Goal: Task Accomplishment & Management: Manage account settings

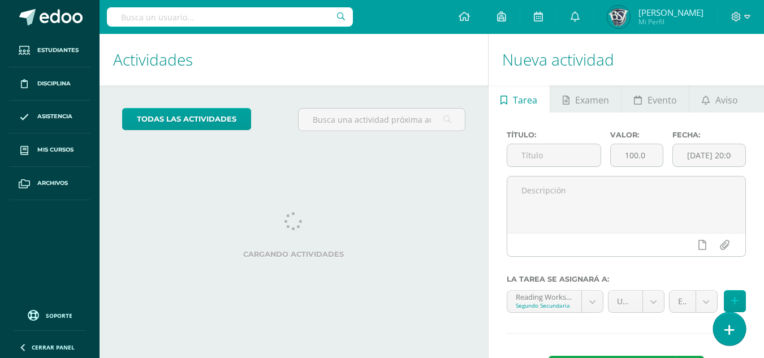
click at [726, 326] on icon at bounding box center [730, 330] width 10 height 13
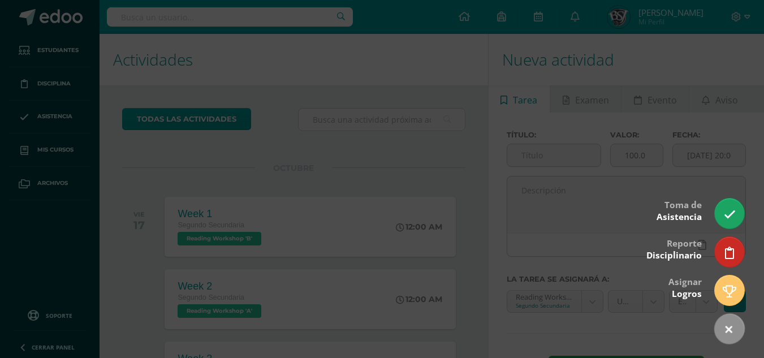
click at [419, 203] on div at bounding box center [382, 179] width 764 height 358
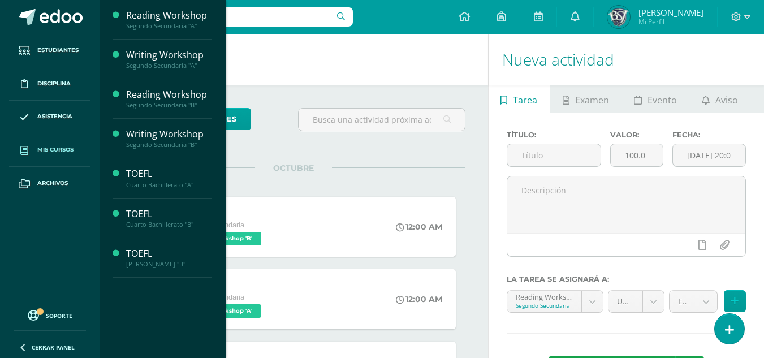
click at [48, 142] on link "Mis cursos" at bounding box center [49, 150] width 81 height 33
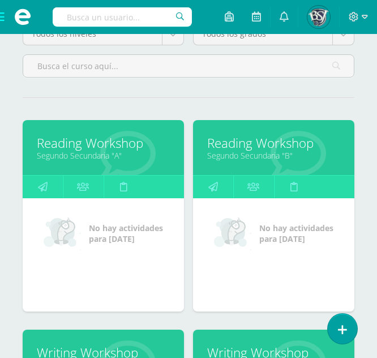
scroll to position [122, 0]
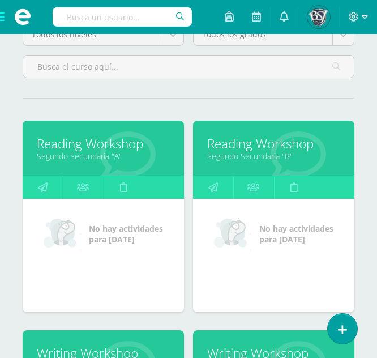
click at [127, 139] on link "Reading Workshop" at bounding box center [103, 144] width 133 height 18
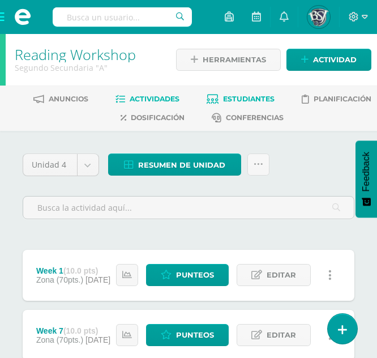
click at [264, 97] on span "Estudiantes" at bounding box center [248, 98] width 51 height 8
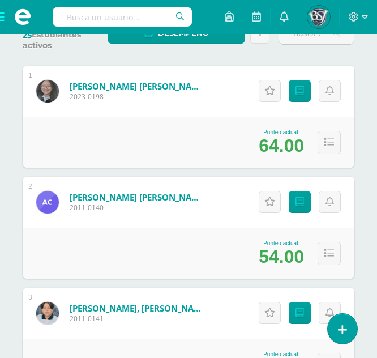
scroll to position [351, 0]
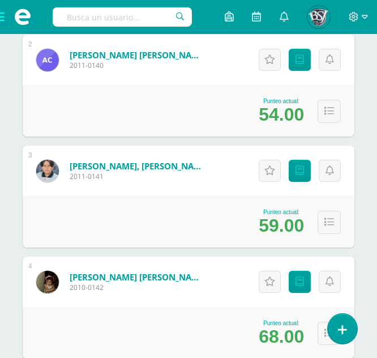
click at [154, 55] on link "Calderón García, André Sebastián" at bounding box center [138, 54] width 136 height 11
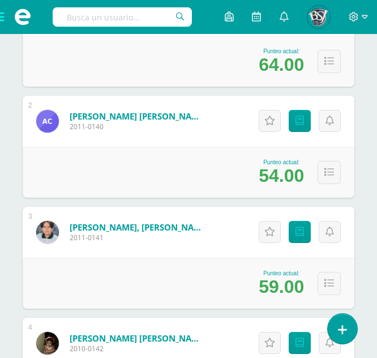
scroll to position [322, 0]
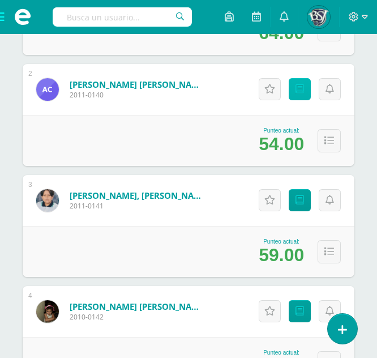
click at [298, 93] on icon at bounding box center [299, 89] width 8 height 10
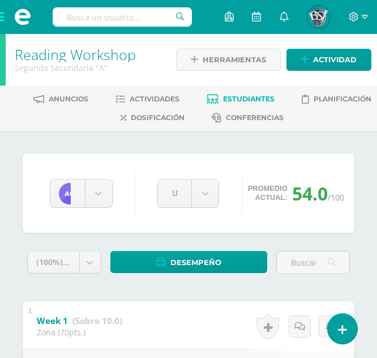
click at [249, 99] on span "Estudiantes" at bounding box center [248, 98] width 51 height 8
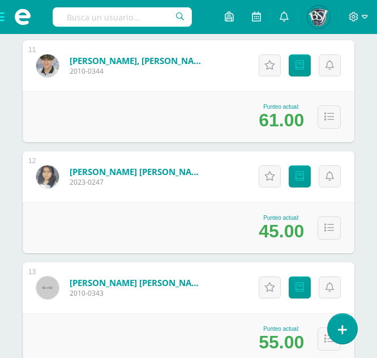
scroll to position [1345, 0]
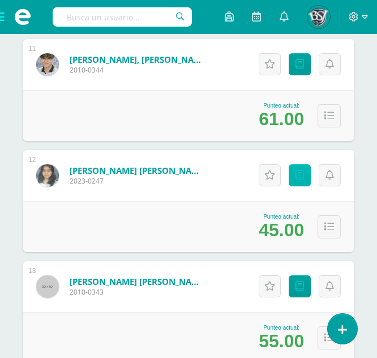
click at [300, 173] on icon at bounding box center [299, 175] width 8 height 10
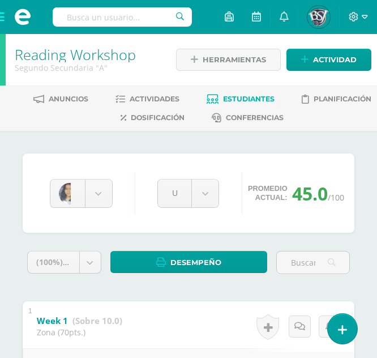
click at [235, 100] on span "Estudiantes" at bounding box center [248, 98] width 51 height 8
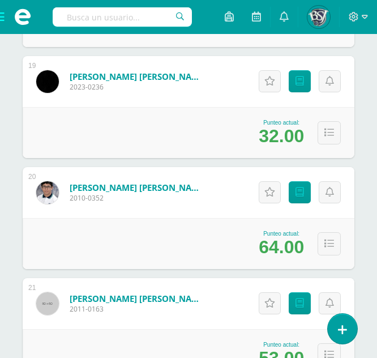
scroll to position [2215, 0]
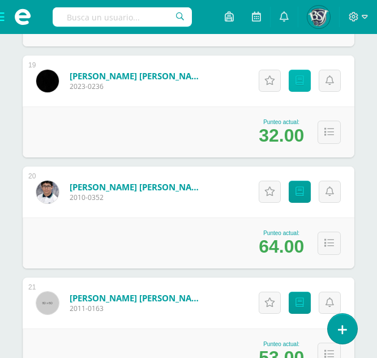
click at [299, 78] on icon at bounding box center [299, 81] width 8 height 10
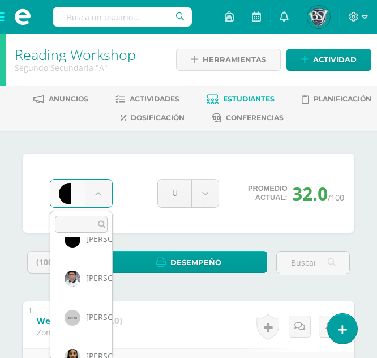
scroll to position [731, 0]
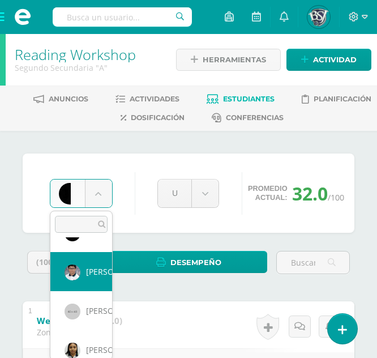
select select "1101"
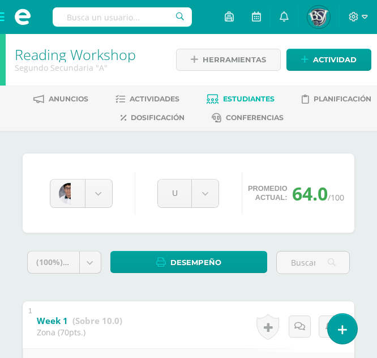
click at [246, 93] on link "Estudiantes" at bounding box center [240, 99] width 68 height 18
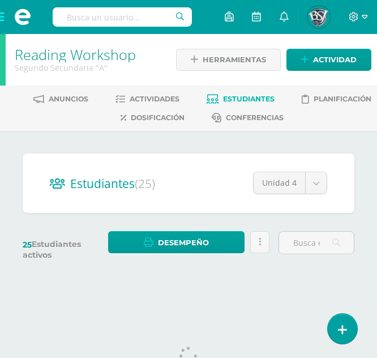
click at [238, 98] on span "Estudiantes" at bounding box center [248, 98] width 51 height 8
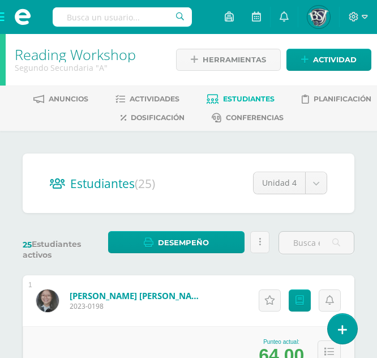
click at [1, 17] on span at bounding box center [22, 17] width 45 height 34
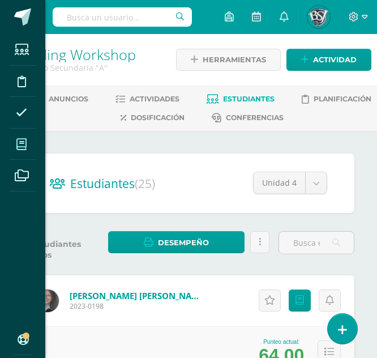
click at [20, 145] on icon at bounding box center [21, 144] width 10 height 11
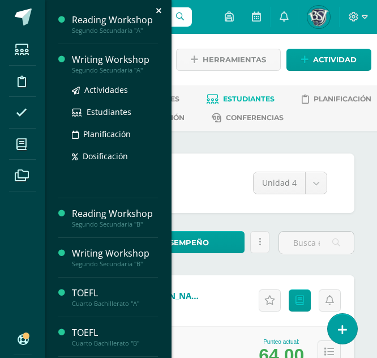
click at [97, 66] on div "Segundo Secundaria "A"" at bounding box center [115, 70] width 86 height 8
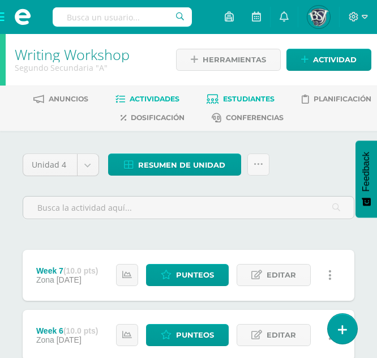
click at [231, 98] on span "Estudiantes" at bounding box center [248, 98] width 51 height 8
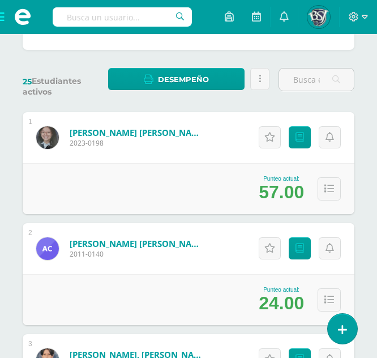
scroll to position [180, 0]
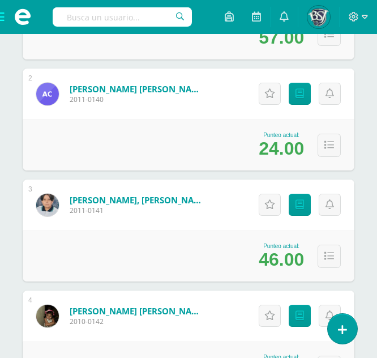
scroll to position [318, 0]
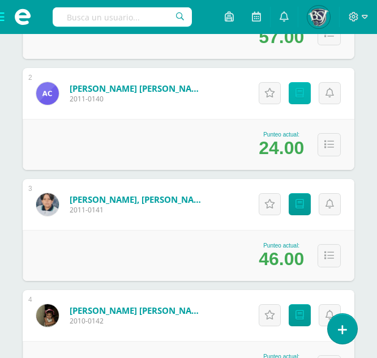
click at [298, 93] on icon at bounding box center [299, 93] width 8 height 10
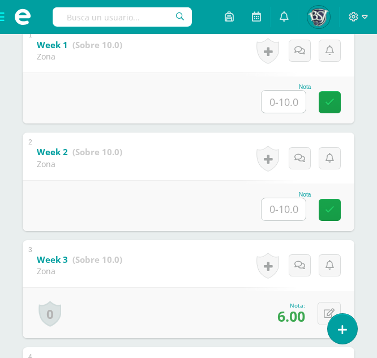
scroll to position [275, 0]
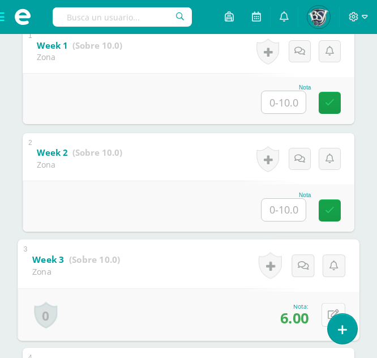
click at [321, 308] on button at bounding box center [333, 314] width 24 height 24
click at [244, 308] on input "6.00" at bounding box center [255, 317] width 45 height 23
click at [257, 316] on input "6.00" at bounding box center [255, 317] width 45 height 23
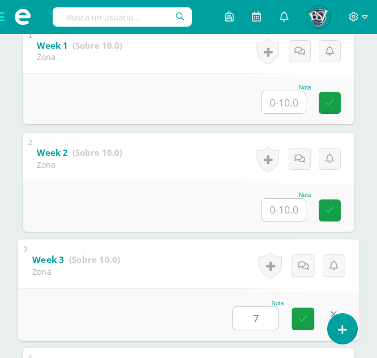
type input "7"
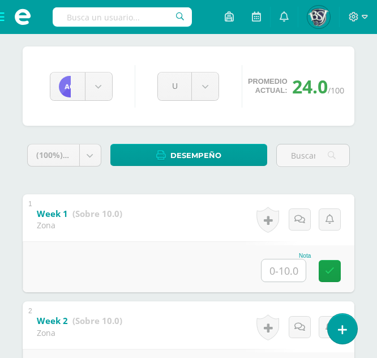
scroll to position [0, 0]
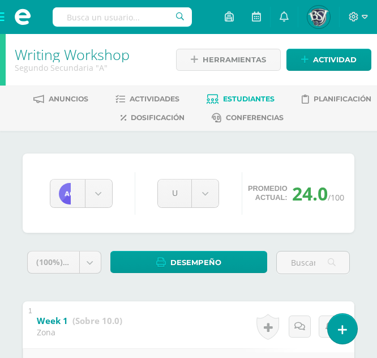
click at [238, 92] on link "Estudiantes" at bounding box center [240, 99] width 68 height 18
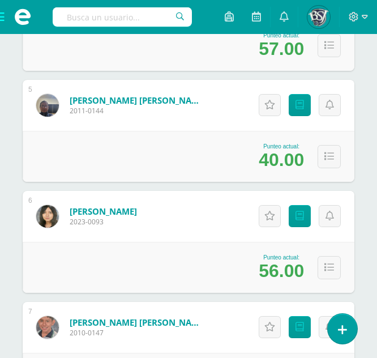
scroll to position [639, 0]
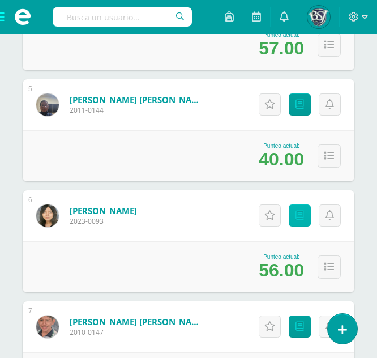
click at [304, 225] on link "Punteos" at bounding box center [300, 215] width 22 height 22
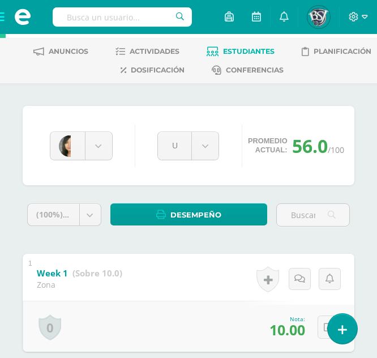
scroll to position [46, 0]
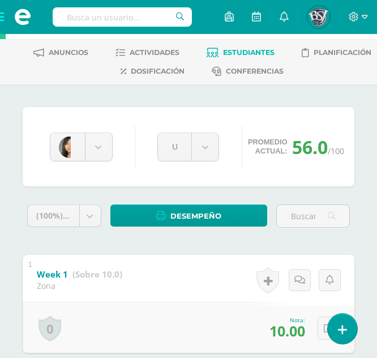
click at [258, 57] on span "Estudiantes" at bounding box center [248, 52] width 51 height 8
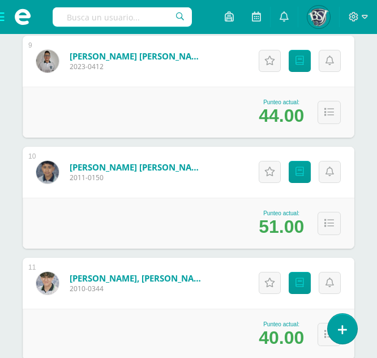
scroll to position [1127, 0]
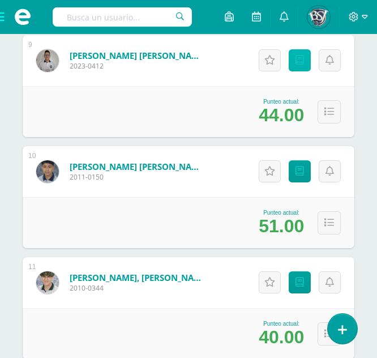
click at [296, 66] on link "Punteos" at bounding box center [300, 60] width 22 height 22
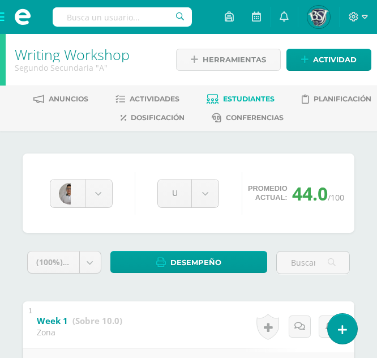
click at [222, 100] on link "Estudiantes" at bounding box center [240, 99] width 68 height 18
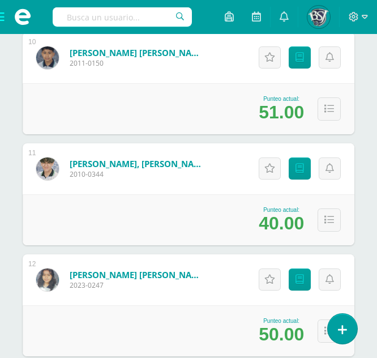
scroll to position [1240, 0]
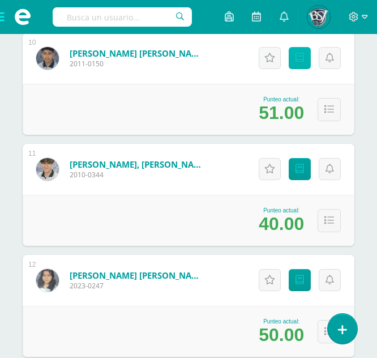
click at [293, 64] on link "Punteos" at bounding box center [300, 58] width 22 height 22
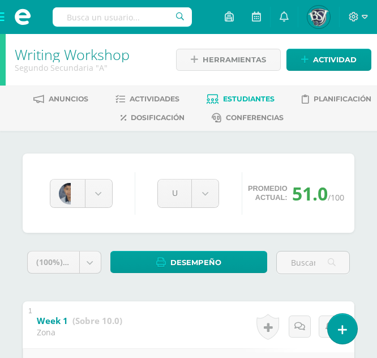
click at [119, 196] on div "José Flores Angeles Barrios André Calderón Santiago Cardona Ana Cardona Diego C…" at bounding box center [188, 192] width 286 height 43
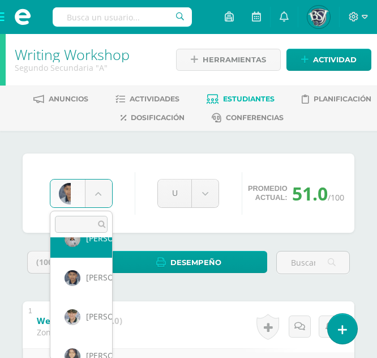
scroll to position [336, 0]
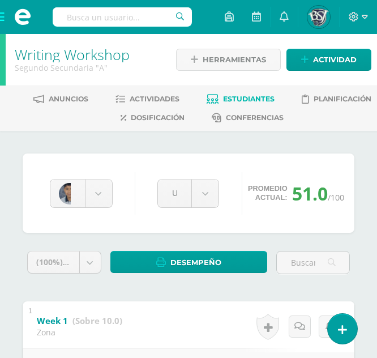
click at [253, 95] on span "Estudiantes" at bounding box center [248, 98] width 51 height 8
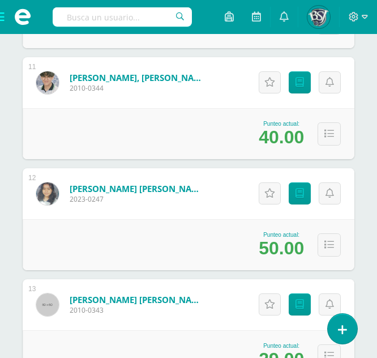
scroll to position [1327, 0]
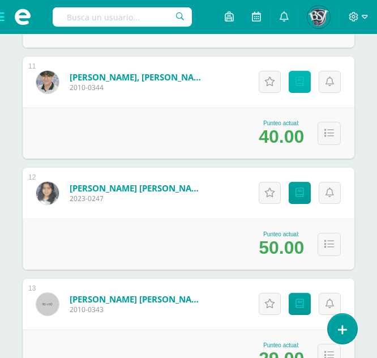
click at [301, 77] on icon at bounding box center [299, 82] width 8 height 10
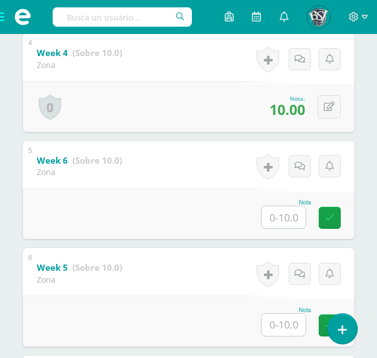
scroll to position [590, 0]
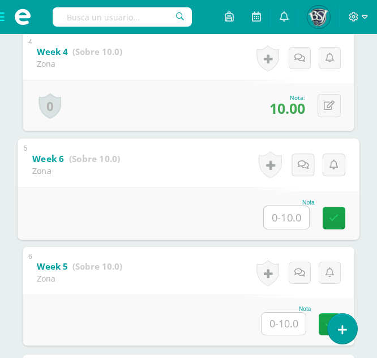
click at [272, 220] on input "text" at bounding box center [286, 216] width 45 height 23
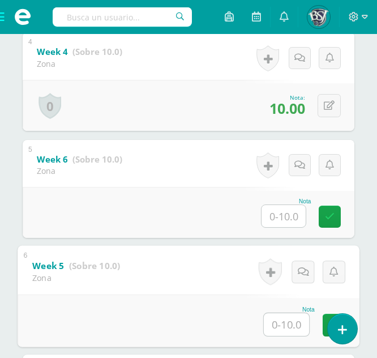
click at [291, 329] on input "text" at bounding box center [286, 324] width 45 height 23
type input "7"
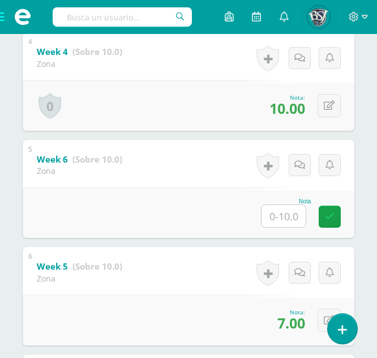
click at [360, 292] on div "Santiago Franco Angeles Barrios André Calderón Santiago Cardona Ana Cardona Die…" at bounding box center [188, 88] width 377 height 1094
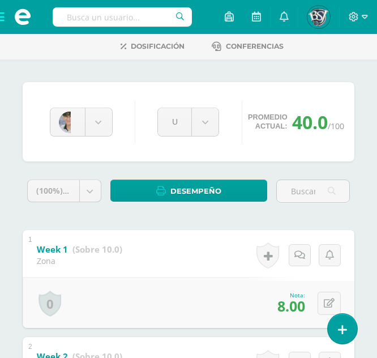
scroll to position [0, 0]
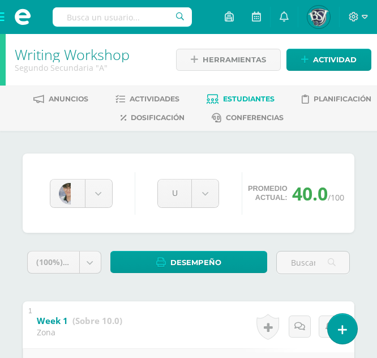
click at [254, 100] on span "Estudiantes" at bounding box center [248, 98] width 51 height 8
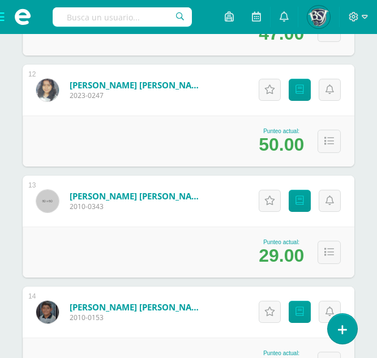
scroll to position [1439, 0]
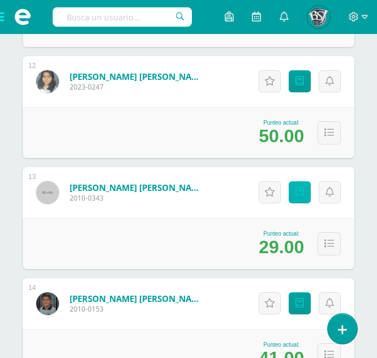
click at [299, 192] on icon at bounding box center [299, 192] width 8 height 10
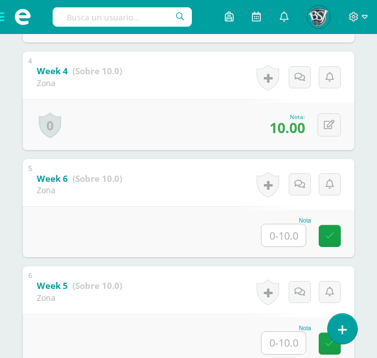
scroll to position [571, 0]
click at [291, 346] on input "text" at bounding box center [283, 342] width 44 height 22
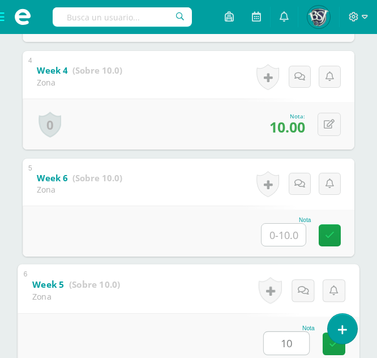
type input "10"
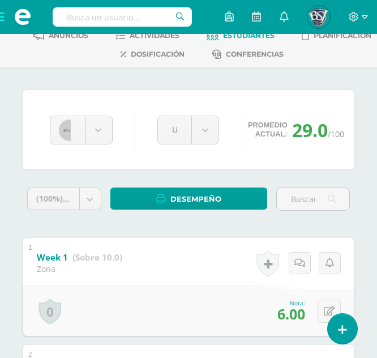
scroll to position [0, 0]
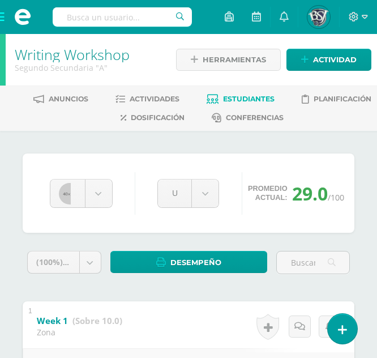
click at [232, 94] on link "Estudiantes" at bounding box center [240, 99] width 68 height 18
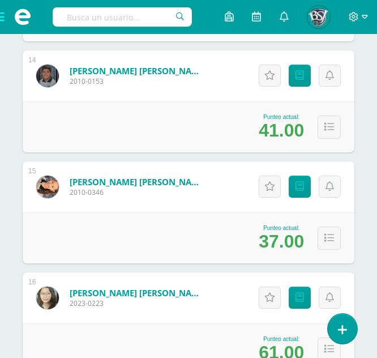
scroll to position [1667, 0]
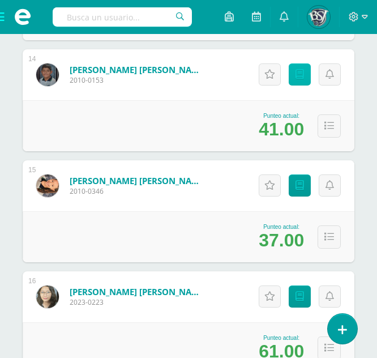
click at [305, 69] on link "Punteos" at bounding box center [300, 74] width 22 height 22
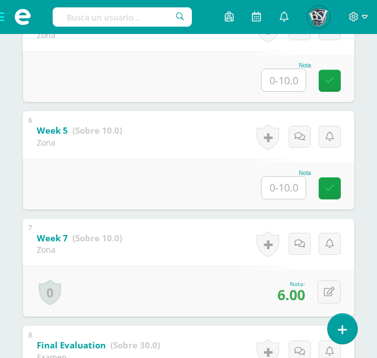
scroll to position [726, 0]
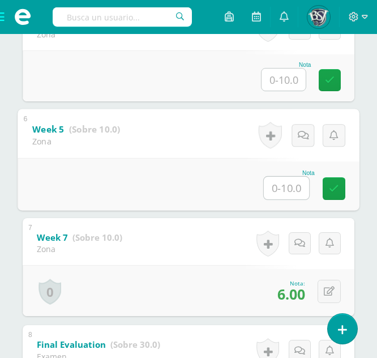
click at [289, 192] on input "text" at bounding box center [286, 188] width 45 height 23
type input "7"
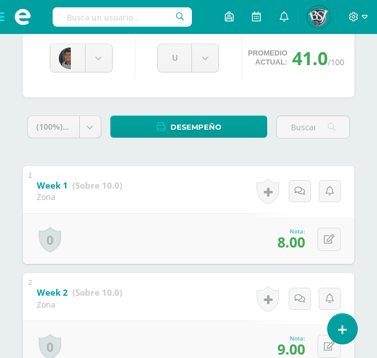
scroll to position [0, 0]
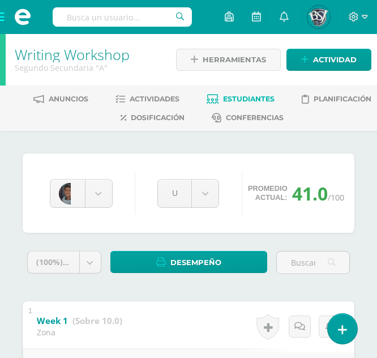
click at [241, 98] on span "Estudiantes" at bounding box center [248, 98] width 51 height 8
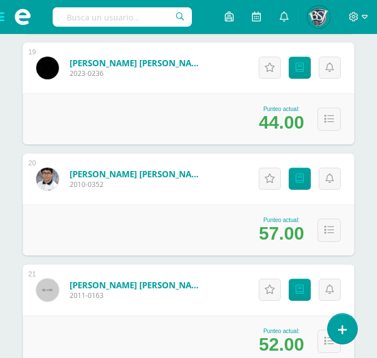
scroll to position [2231, 0]
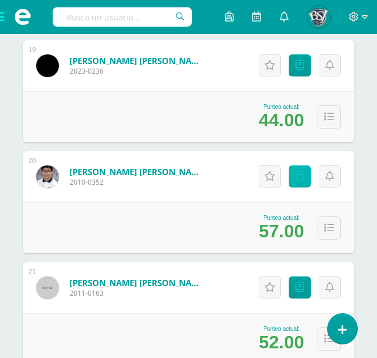
click at [297, 179] on icon at bounding box center [299, 176] width 8 height 10
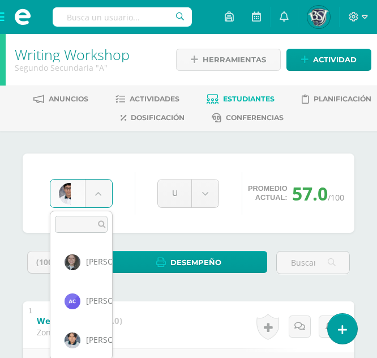
scroll to position [663, 0]
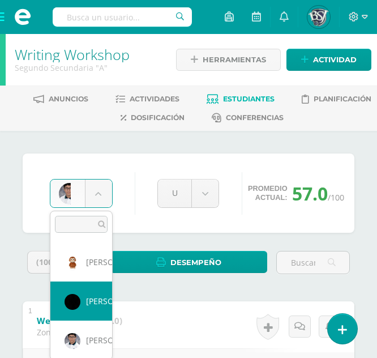
select select "649"
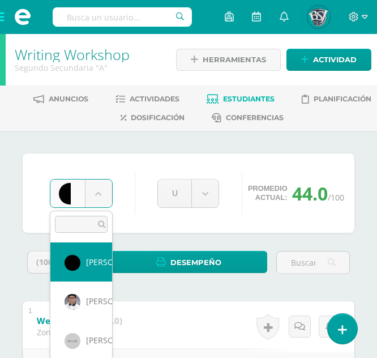
scroll to position [703, 0]
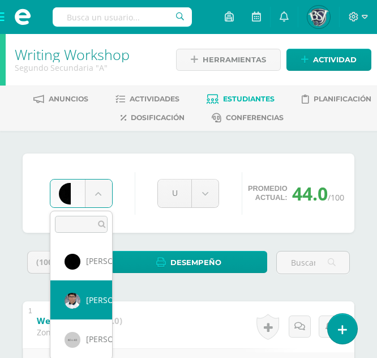
select select "1101"
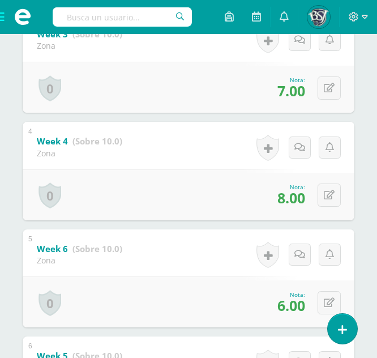
scroll to position [501, 0]
click at [315, 223] on div "1 Week 1 (Sobre 10.0) Zona Nota 10.00 0 [GEOGRAPHIC_DATA] Logros obtenidos 2" at bounding box center [189, 224] width 332 height 849
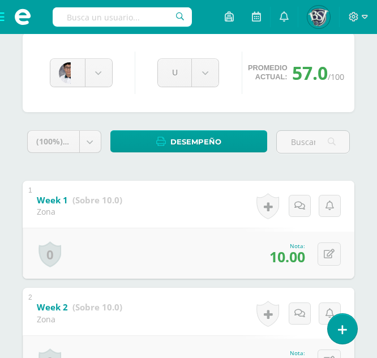
scroll to position [0, 0]
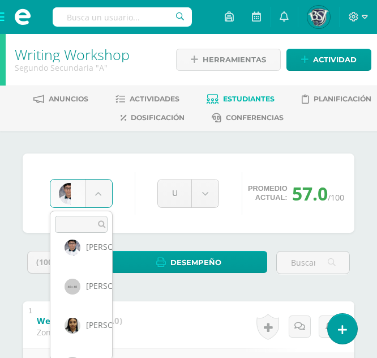
scroll to position [757, 0]
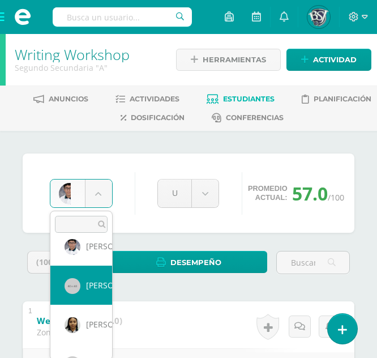
select select "669"
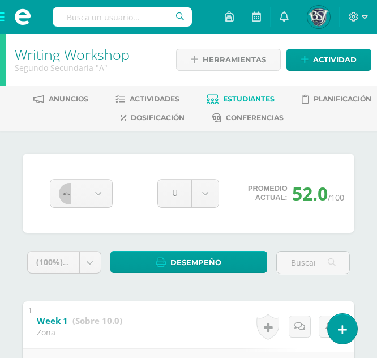
click at [243, 101] on span "Estudiantes" at bounding box center [248, 98] width 51 height 8
